Goal: Register for event/course

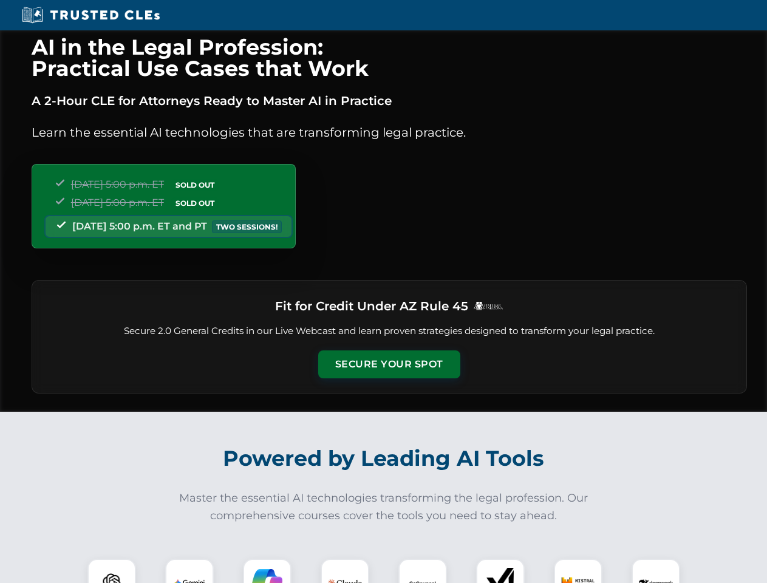
click at [389, 364] on button "Secure Your Spot" at bounding box center [389, 364] width 142 height 28
click at [112, 571] on img at bounding box center [111, 582] width 35 height 35
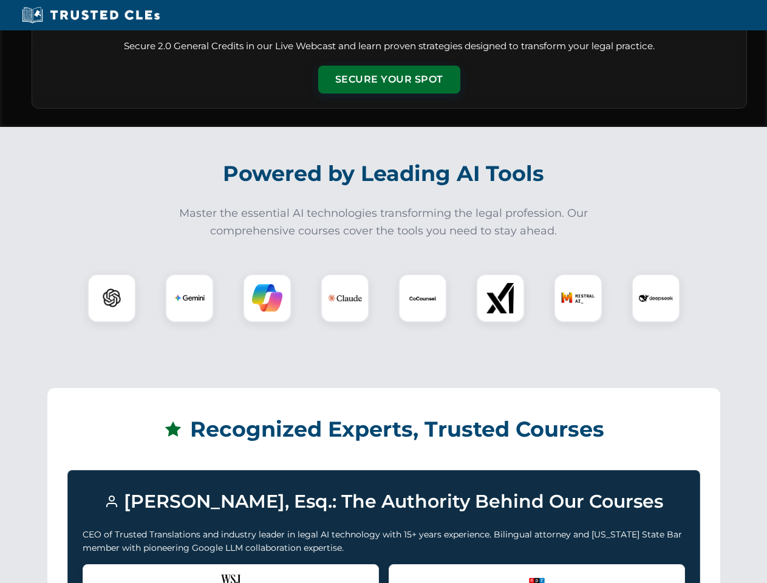
click at [189, 571] on div "Recognized by the WSJ [PERSON_NAME] was featured for his expertise in AI legal …" at bounding box center [231, 588] width 296 height 49
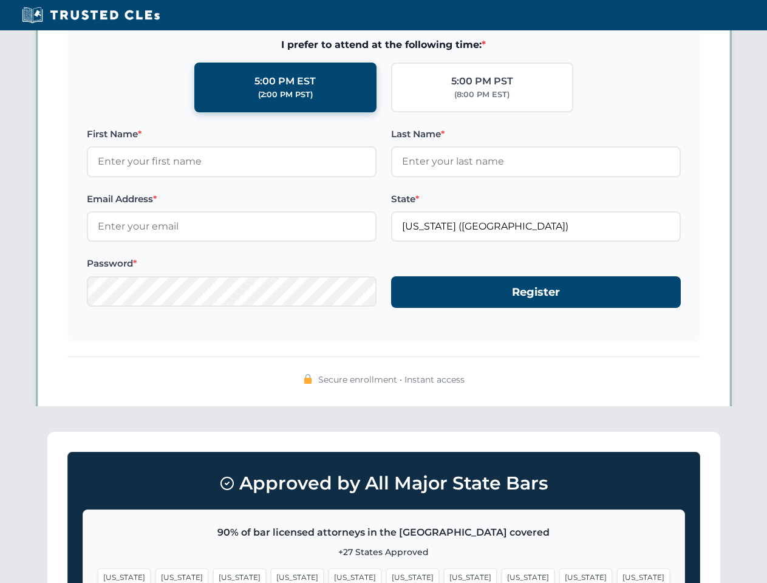
click at [444, 571] on span "[US_STATE]" at bounding box center [470, 577] width 53 height 18
click at [559, 571] on span "[US_STATE]" at bounding box center [585, 577] width 53 height 18
